Goal: Manage account settings

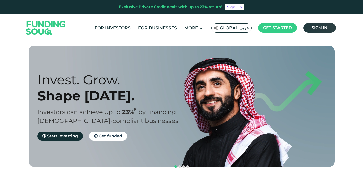
click at [326, 25] on link "Sign in" at bounding box center [319, 28] width 33 height 10
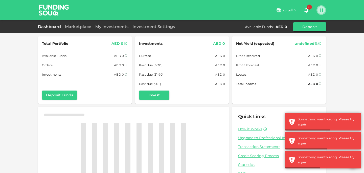
click at [324, 9] on button "H" at bounding box center [322, 10] width 8 height 8
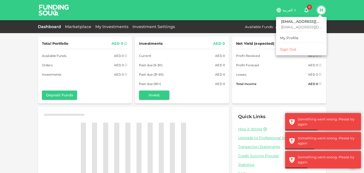
click at [291, 40] on div "My Profile" at bounding box center [289, 37] width 18 height 5
